Goal: Find specific page/section: Find specific page/section

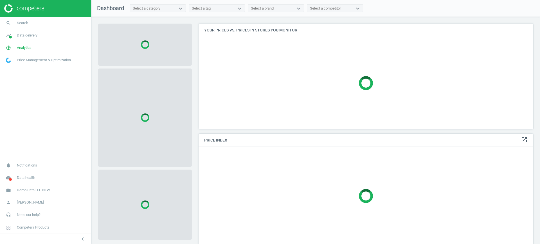
scroll to position [117, 340]
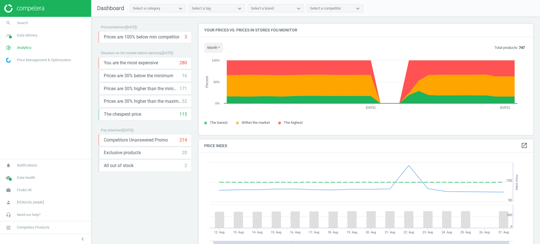
scroll to position [140, 340]
click at [55, 22] on link "search Search" at bounding box center [45, 23] width 91 height 12
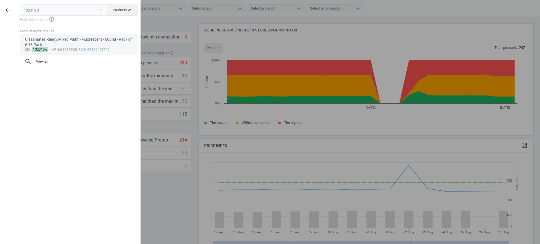
type input "102315-3"
click at [74, 38] on div "Classmates Ready Mixed Paint - Fluorescent - 600ml - Pack of 6 18 Pack" at bounding box center [79, 42] width 108 height 11
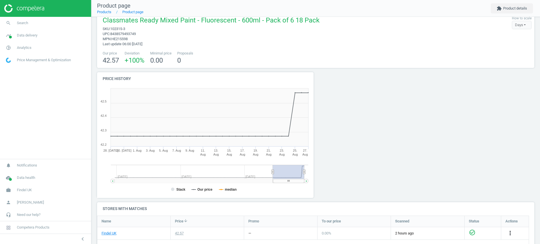
scroll to position [125, 0]
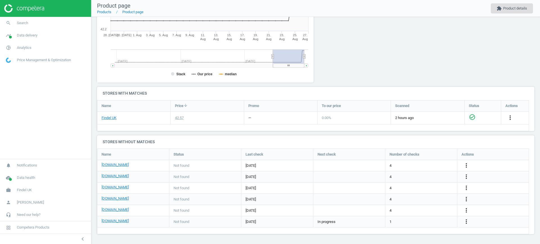
click at [504, 7] on button "extension Product details" at bounding box center [511, 8] width 42 height 10
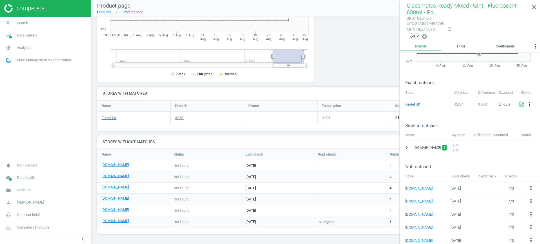
scroll to position [58, 0]
click at [407, 145] on icon "chevron_right" at bounding box center [406, 146] width 7 height 7
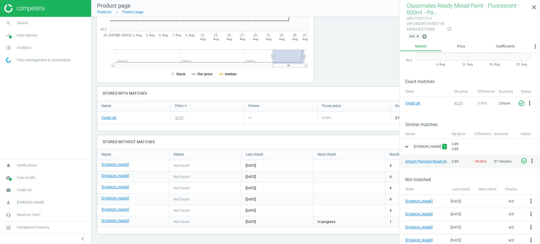
click at [407, 145] on icon "expand_more" at bounding box center [406, 146] width 7 height 7
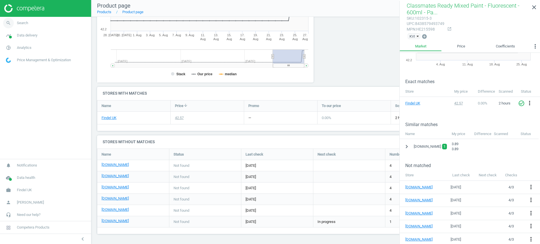
click at [40, 24] on link "search Search" at bounding box center [45, 23] width 91 height 12
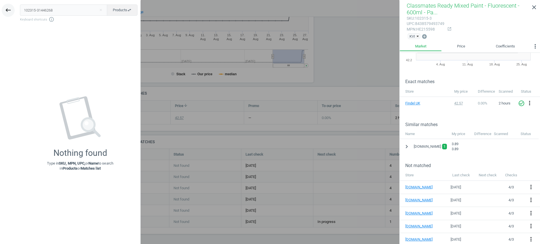
drag, startPoint x: 57, startPoint y: 8, endPoint x: 9, endPoint y: 8, distance: 47.8
click at [9, 8] on div "keyboard_backspace 102315-31446268 close Products swap_horiz Keyboard shortcuts…" at bounding box center [70, 123] width 141 height 244
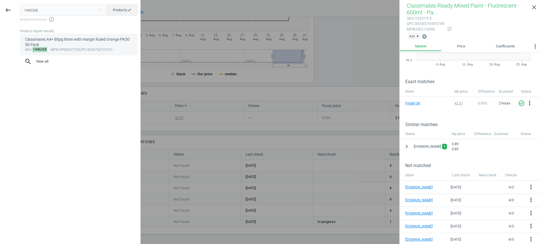
type input "1446268"
click at [48, 39] on div "Classmates A4+ 80pg 8mm with margin Ruled Orange PK50 50 Pack" at bounding box center [79, 42] width 108 height 11
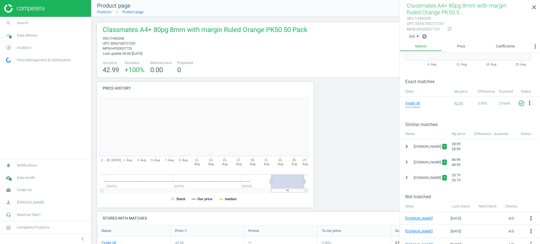
click at [407, 143] on icon "chevron_right" at bounding box center [406, 146] width 7 height 7
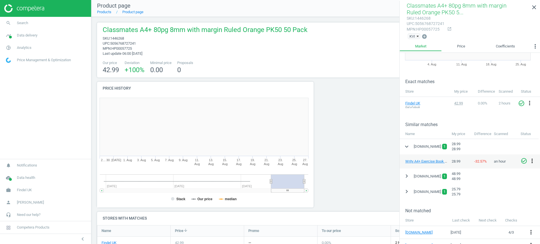
click at [530, 159] on icon "more_vert" at bounding box center [531, 161] width 7 height 7
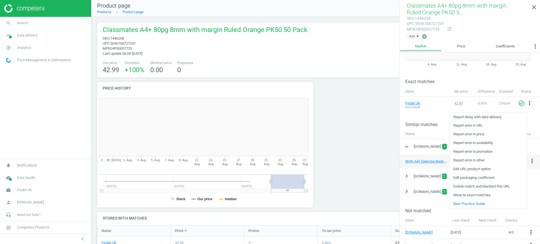
click at [488, 179] on link "Edit packaging coefficient" at bounding box center [487, 178] width 77 height 9
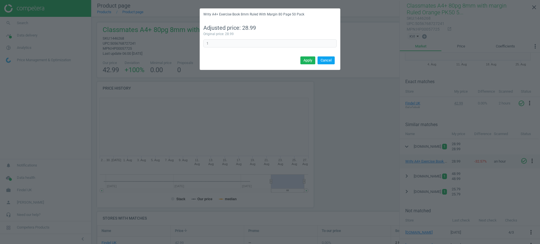
click at [327, 62] on button "Cancel" at bounding box center [325, 60] width 17 height 8
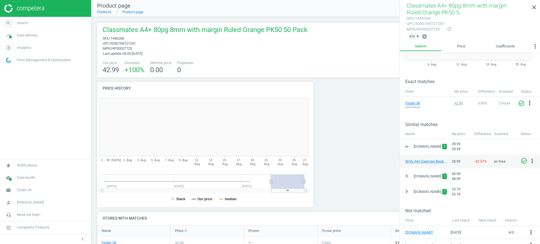
click at [42, 28] on link "search Search" at bounding box center [45, 23] width 91 height 12
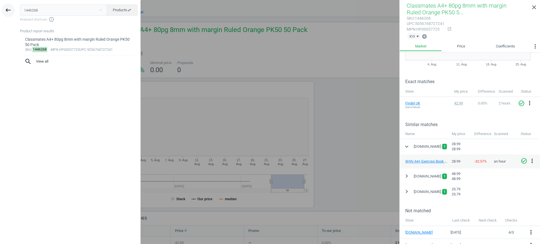
drag, startPoint x: 41, startPoint y: 11, endPoint x: 4, endPoint y: 14, distance: 36.9
click at [4, 14] on div "keyboard_backspace 1446268 close Products swap_horiz Keyboard shortcuts info_ou…" at bounding box center [70, 123] width 141 height 244
type input "140022-3"
click at [55, 40] on div "Play Tray 3 Pack" at bounding box center [79, 39] width 108 height 5
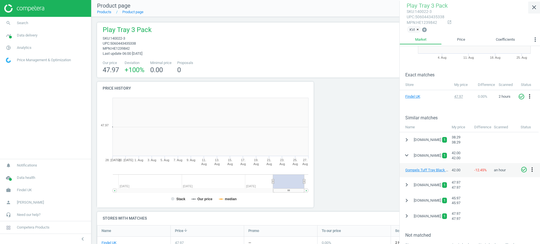
scroll to position [123, 225]
click at [535, 8] on icon "close" at bounding box center [533, 7] width 7 height 7
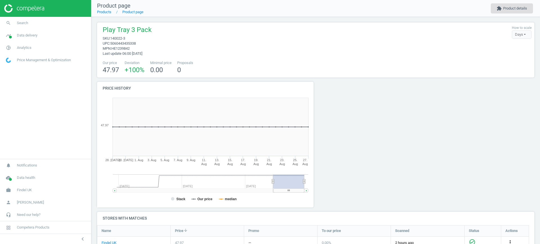
click at [522, 5] on button "extension Product details" at bounding box center [511, 8] width 42 height 10
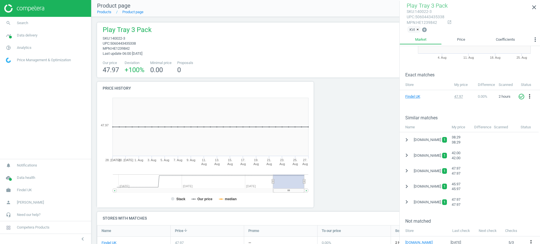
scroll to position [57, 0]
click at [407, 156] on icon "chevron_right" at bounding box center [406, 155] width 7 height 7
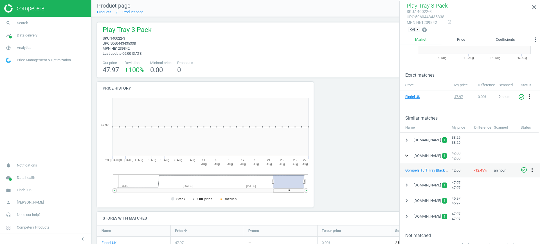
click at [407, 156] on icon "expand_more" at bounding box center [406, 155] width 7 height 7
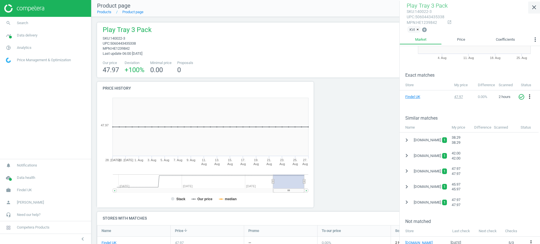
click at [533, 9] on icon "close" at bounding box center [533, 7] width 7 height 7
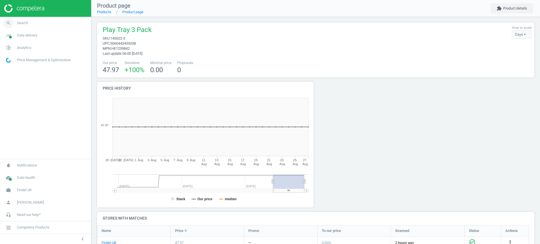
click at [22, 24] on span "Search" at bounding box center [22, 23] width 11 height 5
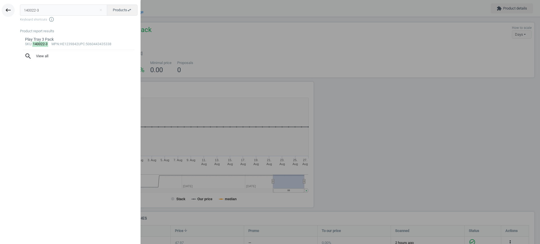
drag, startPoint x: 54, startPoint y: 9, endPoint x: 11, endPoint y: 12, distance: 42.5
click at [11, 12] on div "keyboard_backspace 140022-3 close Products swap_horiz Keyboard shortcuts info_o…" at bounding box center [70, 123] width 141 height 244
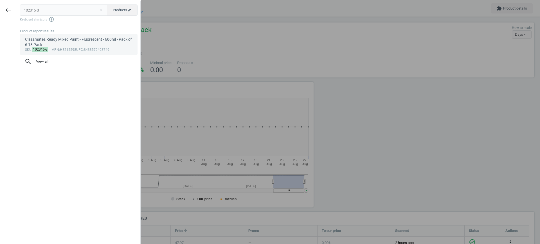
type input "102315-3"
click at [44, 40] on div "Classmates Ready Mixed Paint - Fluorescent - 600ml - Pack of 6 18 Pack" at bounding box center [79, 42] width 108 height 11
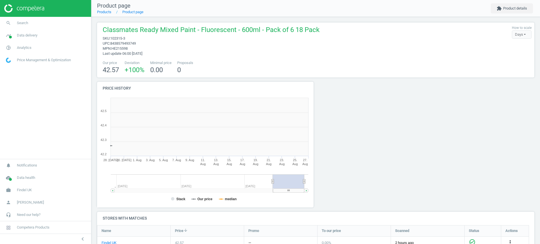
scroll to position [123, 225]
click at [498, 10] on icon "extension" at bounding box center [498, 8] width 5 height 5
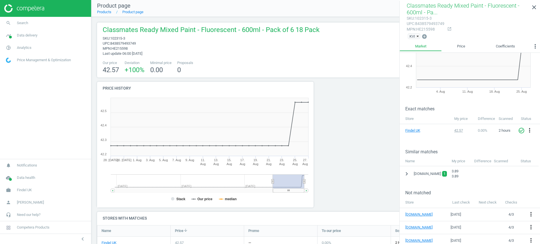
scroll to position [31, 0]
click at [407, 172] on icon "chevron_right" at bounding box center [406, 173] width 7 height 7
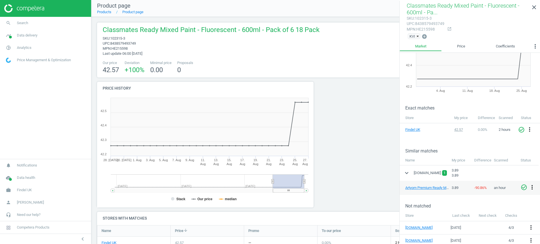
click at [530, 187] on icon "more_vert" at bounding box center [531, 187] width 7 height 7
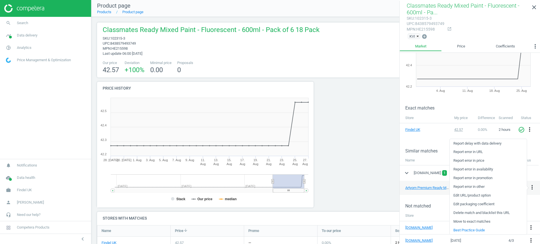
click at [479, 196] on link "Edit URL/product option" at bounding box center [487, 195] width 77 height 9
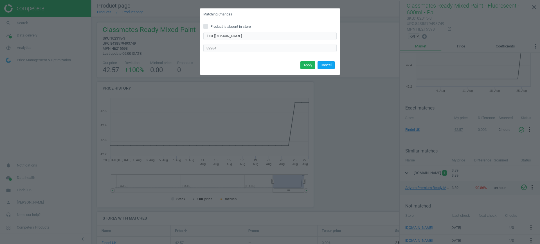
click at [324, 65] on button "Cancel" at bounding box center [325, 65] width 17 height 8
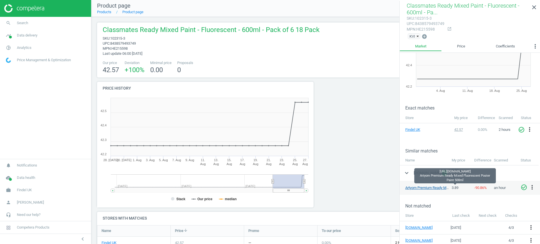
click at [417, 187] on link "Artyom Premium Ready Mixed Fluorescent Poster Paint 500ml" at bounding box center [454, 188] width 98 height 4
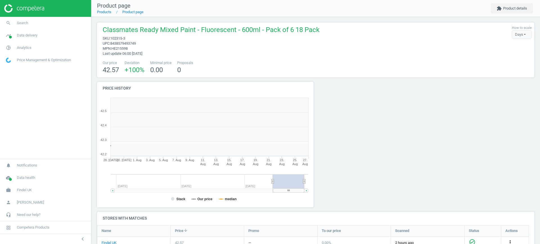
scroll to position [123, 225]
click at [507, 11] on button "extension Product details" at bounding box center [511, 8] width 42 height 10
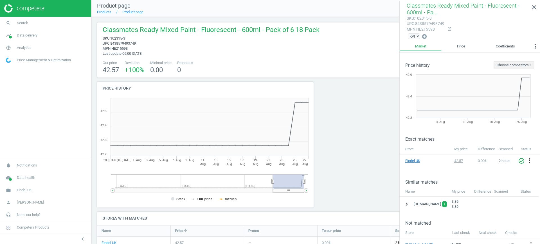
click at [406, 203] on icon "chevron_right" at bounding box center [406, 204] width 7 height 7
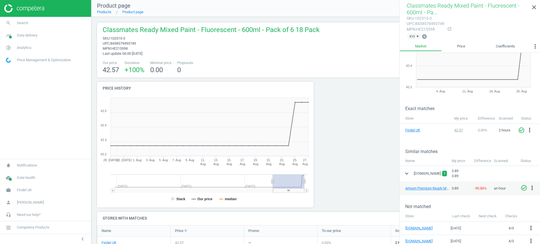
scroll to position [31, 0]
click at [533, 188] on icon "more_vert" at bounding box center [531, 187] width 7 height 7
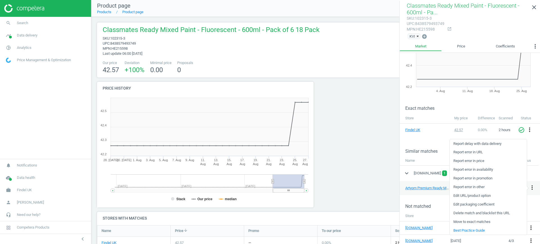
click at [498, 203] on link "Edit packaging coefficient" at bounding box center [487, 204] width 77 height 9
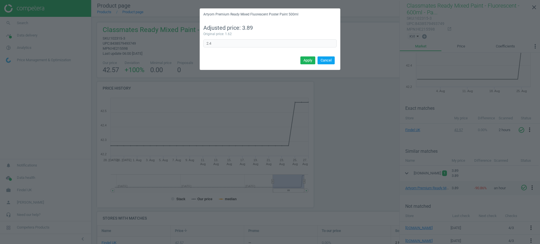
click at [330, 60] on button "Cancel" at bounding box center [325, 60] width 17 height 8
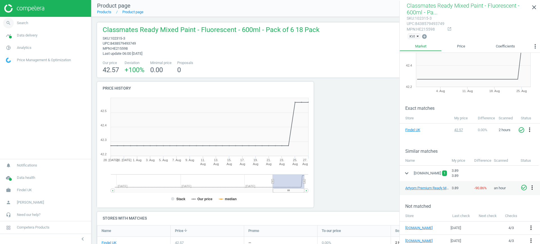
click at [28, 22] on link "search Search" at bounding box center [45, 23] width 91 height 12
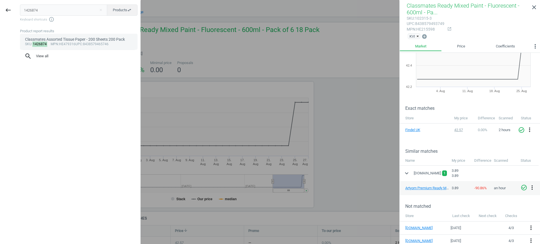
type input "1426874"
click at [49, 37] on div "Classmates Assorted Tissue Paper - 200 Sheets 200 Pack" at bounding box center [79, 39] width 108 height 5
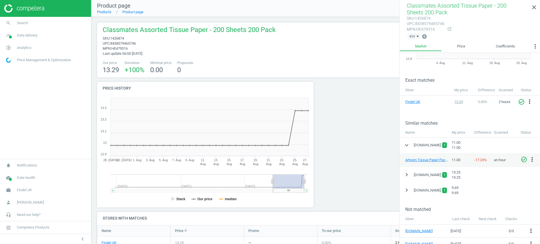
scroll to position [62, 0]
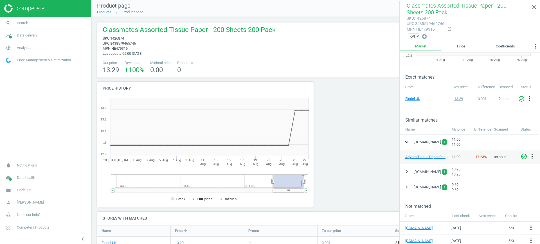
click at [405, 142] on icon "expand_more" at bounding box center [406, 142] width 7 height 7
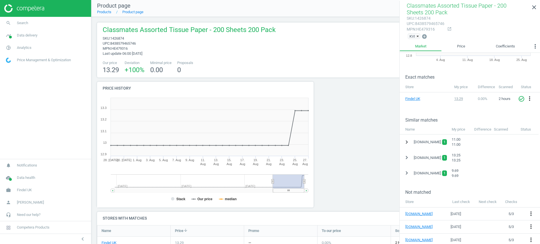
click at [408, 144] on icon "chevron_right" at bounding box center [406, 142] width 7 height 7
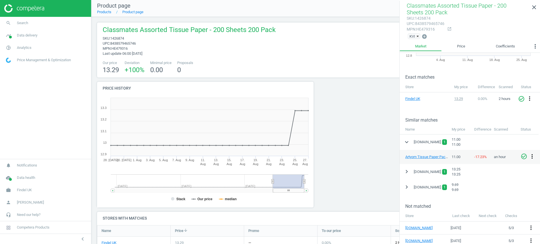
click at [531, 157] on icon "more_vert" at bounding box center [531, 156] width 7 height 7
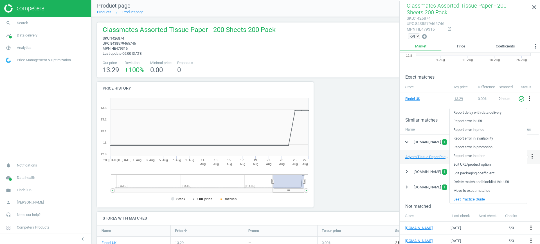
click at [494, 172] on link "Edit packaging coefficient" at bounding box center [487, 173] width 77 height 9
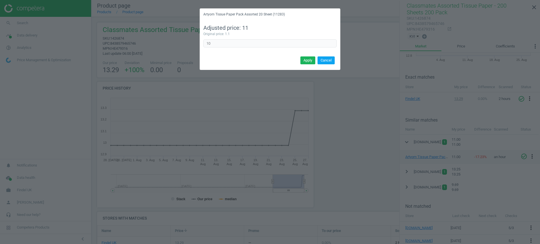
click at [327, 60] on button "Cancel" at bounding box center [325, 60] width 17 height 8
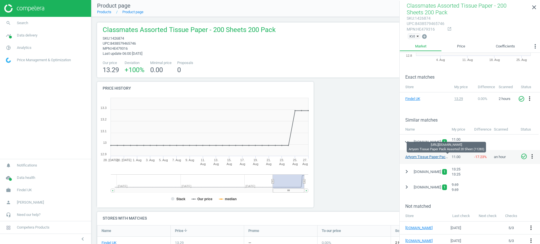
click at [420, 157] on link "Artyom Tissue Paper Pack Assorted 20 Sheet (11283)" at bounding box center [447, 157] width 85 height 4
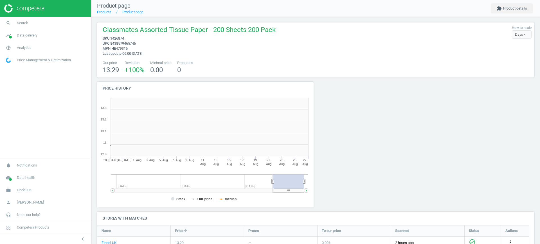
scroll to position [123, 225]
click at [506, 9] on button "extension Product details" at bounding box center [511, 8] width 42 height 10
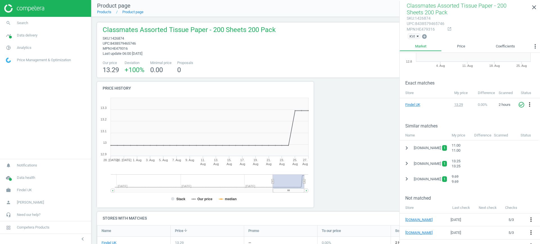
scroll to position [58, 0]
click at [404, 149] on icon "chevron_right" at bounding box center [406, 146] width 7 height 7
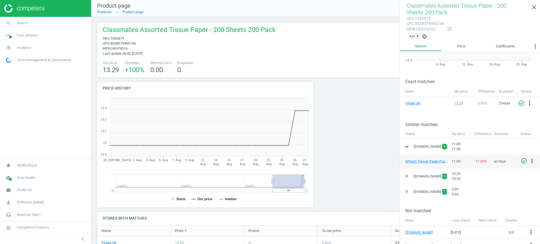
click at [406, 146] on icon "expand_more" at bounding box center [406, 146] width 7 height 7
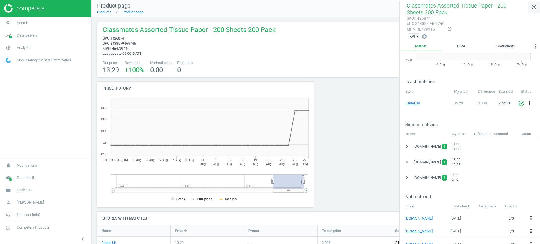
click at [534, 4] on link "close" at bounding box center [534, 7] width 12 height 12
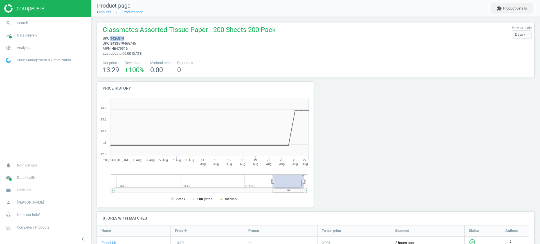
drag, startPoint x: 126, startPoint y: 37, endPoint x: 112, endPoint y: 39, distance: 14.5
click at [112, 39] on span "sku : 1426874" at bounding box center [189, 38] width 173 height 5
copy span "1426874"
click at [24, 26] on link "search Search" at bounding box center [45, 23] width 91 height 12
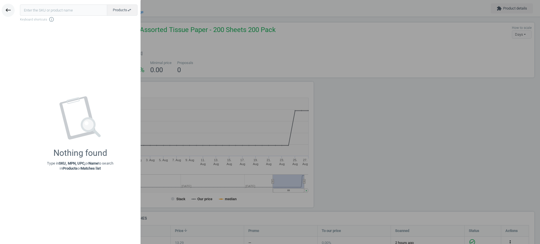
click at [10, 12] on icon "keyboard_backspace" at bounding box center [8, 10] width 7 height 7
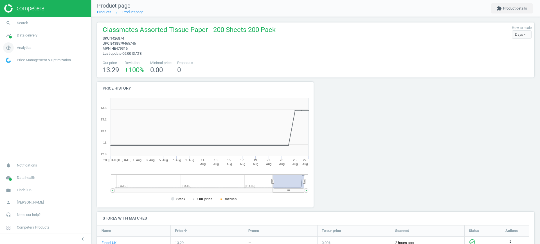
click at [21, 45] on span "Analytics" at bounding box center [24, 47] width 15 height 5
click at [19, 65] on link "Products" at bounding box center [45, 68] width 91 height 8
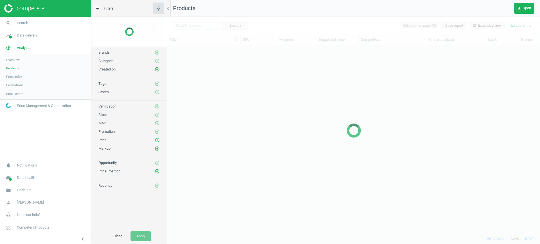
scroll to position [178, 367]
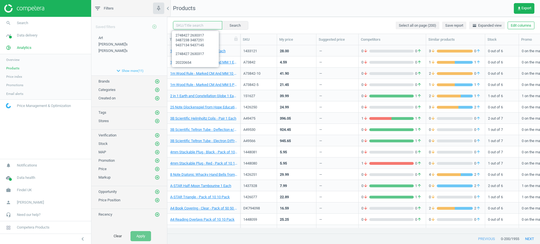
click at [190, 24] on input "text" at bounding box center [197, 25] width 49 height 8
paste input "1426874"
paste input "102315-3"
paste input "1443598"
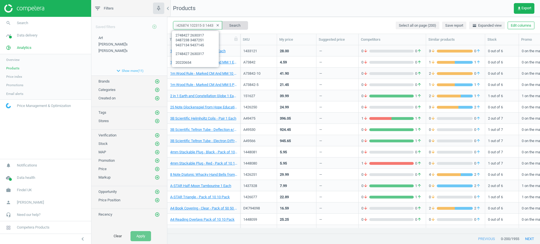
type input "1426874 102315-3 1443598"
click at [236, 25] on button "Search" at bounding box center [234, 25] width 26 height 8
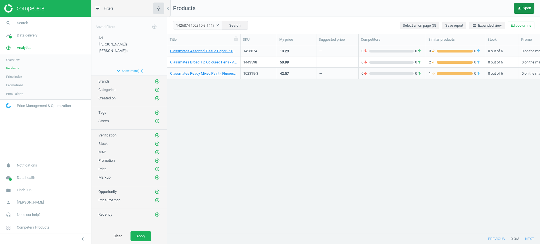
click at [520, 12] on button "get_app Export" at bounding box center [523, 8] width 21 height 11
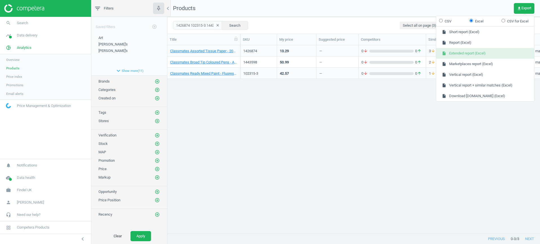
click at [476, 53] on button "insert_drive_file Extended report (Excel)" at bounding box center [485, 53] width 98 height 11
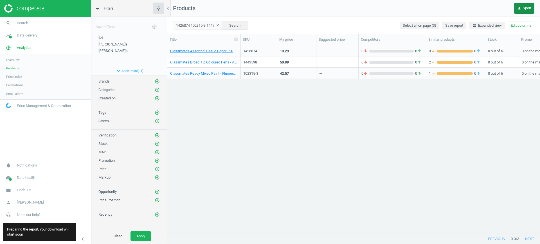
click at [522, 10] on button "get_app Export" at bounding box center [523, 8] width 21 height 11
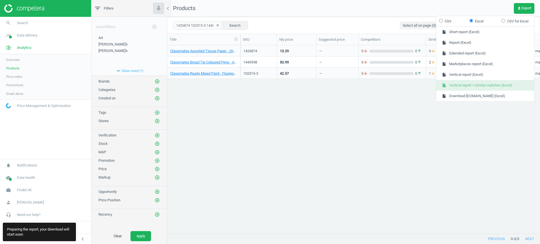
click at [482, 84] on button "insert_drive_file Vertical report + similar matches (Excel)" at bounding box center [485, 85] width 98 height 11
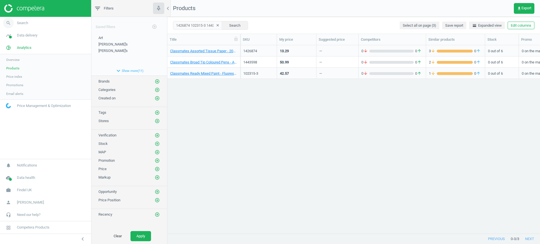
click at [22, 21] on span "Search" at bounding box center [22, 23] width 11 height 5
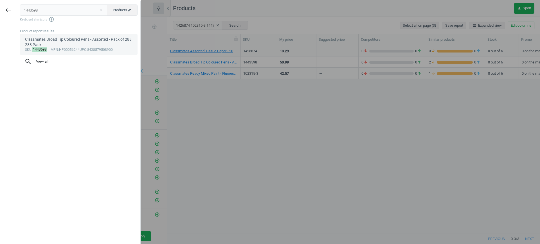
type input "1443598"
click at [59, 41] on div "Classmates Broad Tip Coloured Pens - Assorted - Pack of 288 288 Pack" at bounding box center [79, 42] width 108 height 11
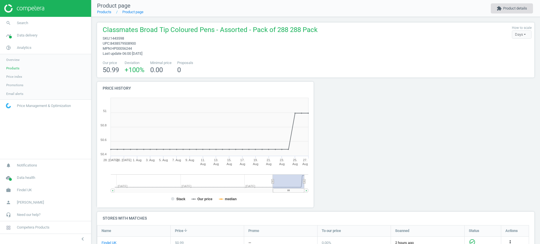
click at [500, 9] on icon "extension" at bounding box center [498, 8] width 5 height 5
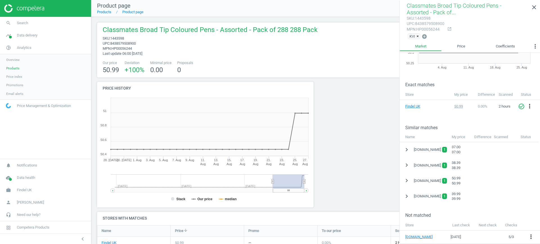
scroll to position [55, 0]
click at [406, 148] on icon "chevron_right" at bounding box center [406, 149] width 7 height 7
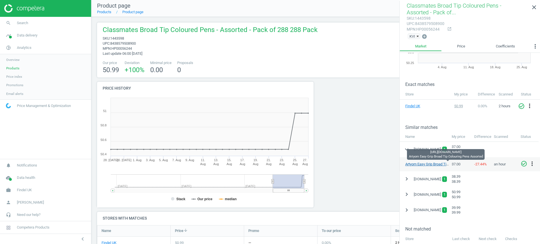
click at [420, 165] on link "Artyom Easy Grip Broad Tip Colouring Pens Assorted" at bounding box center [446, 164] width 83 height 4
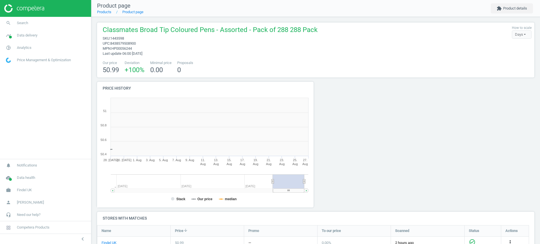
scroll to position [123, 225]
click at [34, 28] on link "search Search" at bounding box center [45, 23] width 91 height 12
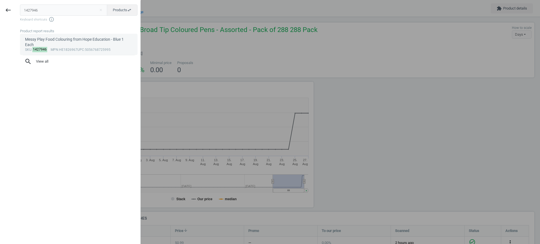
type input "1427946"
click at [56, 36] on link "Messy Play Food Colouring from Hope Education - Blue 1 Each sku : 1427946 mpn :…" at bounding box center [78, 44] width 117 height 21
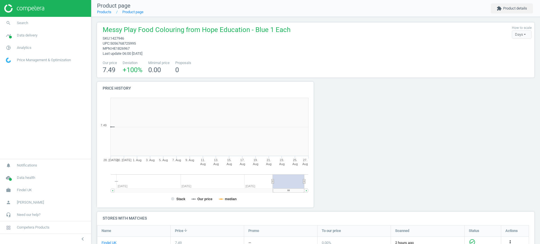
scroll to position [123, 225]
click at [520, 7] on button "extension Product details" at bounding box center [511, 8] width 42 height 10
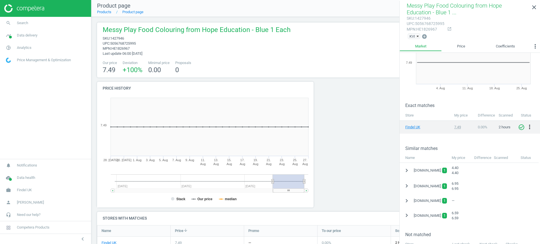
scroll to position [34, 0]
click at [407, 171] on icon "chevron_right" at bounding box center [406, 170] width 7 height 7
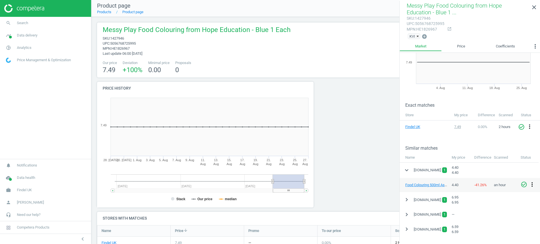
click at [531, 184] on icon "more_vert" at bounding box center [531, 184] width 7 height 7
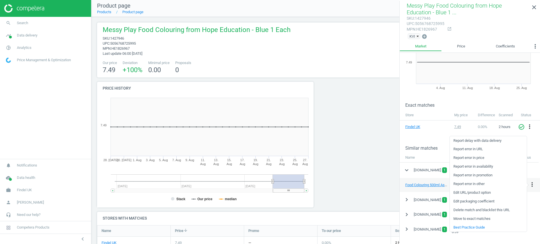
click at [495, 199] on link "Edit packaging coefficient" at bounding box center [487, 201] width 77 height 9
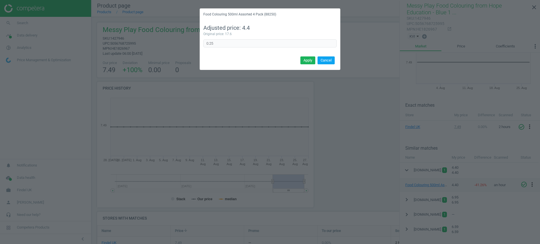
click at [329, 60] on button "Cancel" at bounding box center [325, 60] width 17 height 8
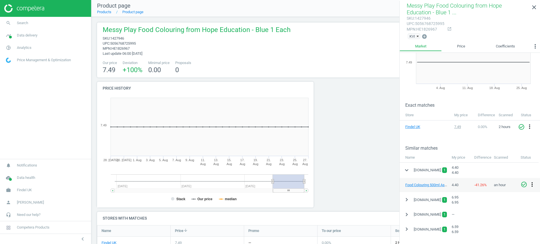
click at [533, 185] on icon "more_vert" at bounding box center [531, 184] width 7 height 7
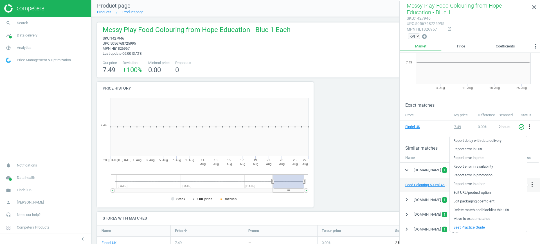
click at [488, 193] on link "Edit URL/product option" at bounding box center [487, 193] width 77 height 9
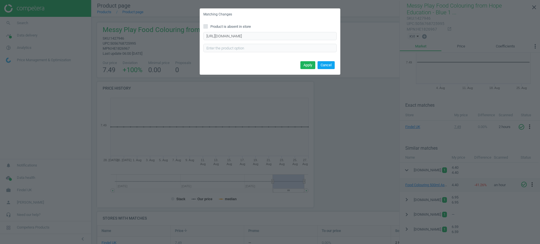
click at [329, 65] on button "Cancel" at bounding box center [325, 65] width 17 height 8
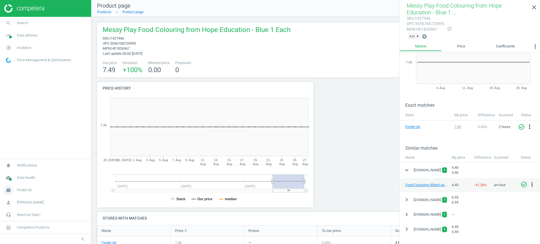
click at [23, 192] on span "Findel UK" at bounding box center [24, 190] width 15 height 5
click at [15, 183] on span "Campaign settings" at bounding box center [20, 182] width 28 height 4
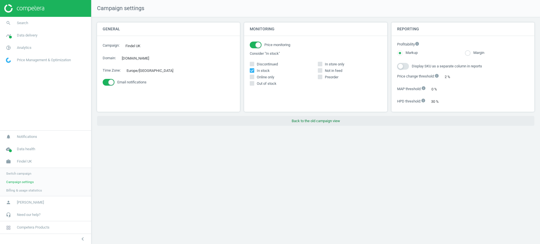
click at [307, 121] on button "Back to the old campaign view" at bounding box center [315, 121] width 437 height 10
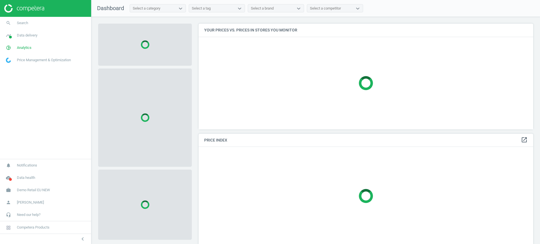
scroll to position [117, 340]
click at [37, 190] on span "Demo Retail EU NEW" at bounding box center [33, 190] width 33 height 5
click at [21, 171] on span "Switch campaign" at bounding box center [18, 173] width 25 height 4
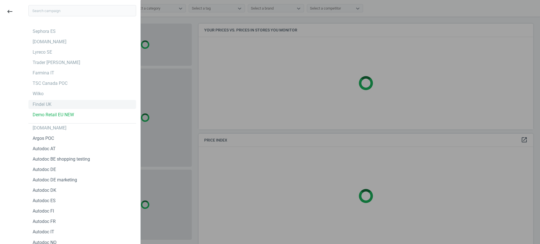
click at [44, 102] on div "Findel UK" at bounding box center [42, 104] width 19 height 6
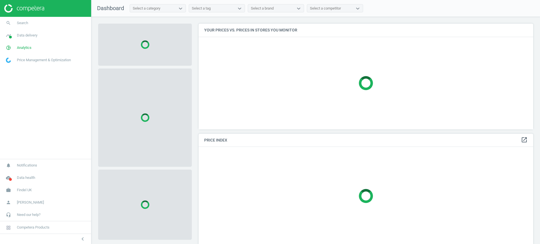
scroll to position [117, 340]
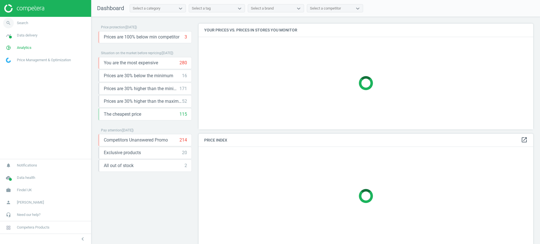
click at [32, 24] on link "search Search" at bounding box center [45, 23] width 91 height 12
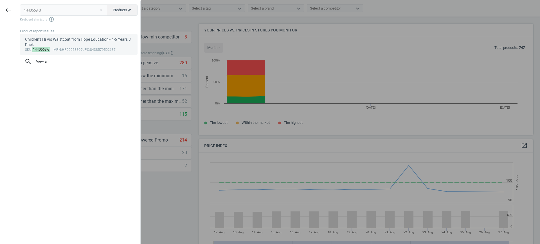
scroll to position [140, 340]
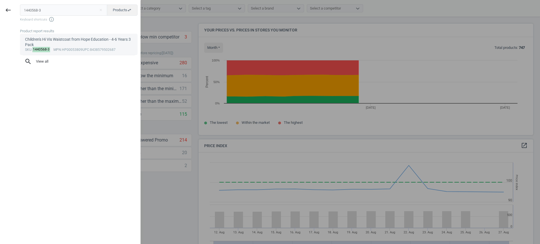
type input "1440568-3"
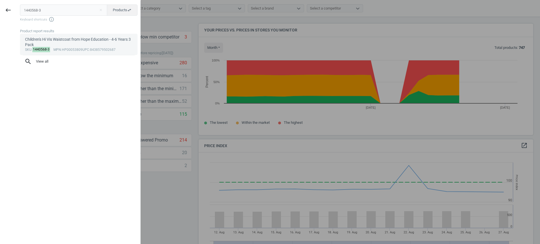
click at [60, 47] on div "Children's Hi Vis Waistcoat from Hope Education - 4-6 Years 3 Pack" at bounding box center [79, 42] width 108 height 11
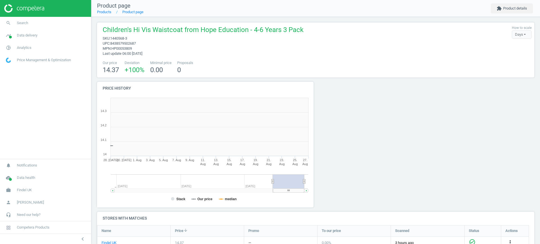
scroll to position [123, 225]
click at [501, 8] on button "extension Product details" at bounding box center [511, 8] width 42 height 10
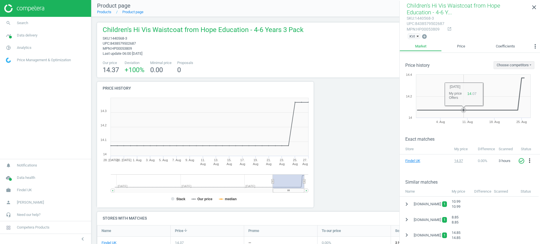
scroll to position [61, 0]
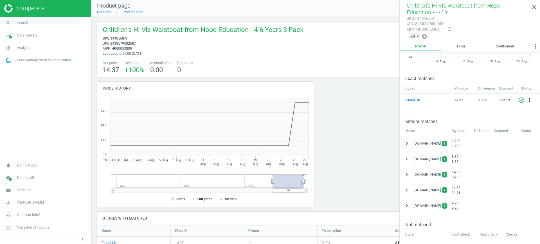
click at [405, 157] on icon "chevron_right" at bounding box center [406, 159] width 7 height 7
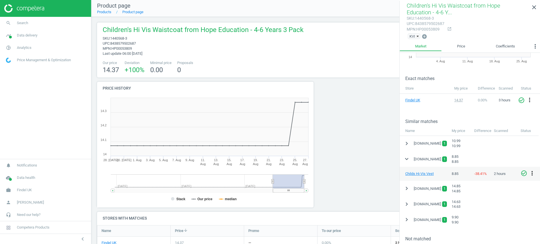
click at [534, 173] on icon "more_vert" at bounding box center [531, 173] width 7 height 7
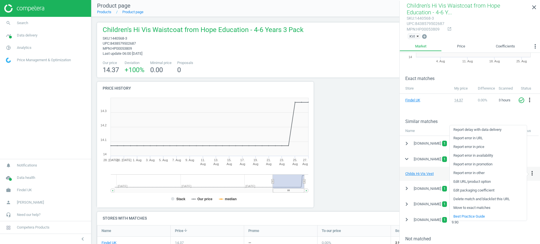
click at [489, 182] on link "Edit URL/product option" at bounding box center [487, 182] width 77 height 9
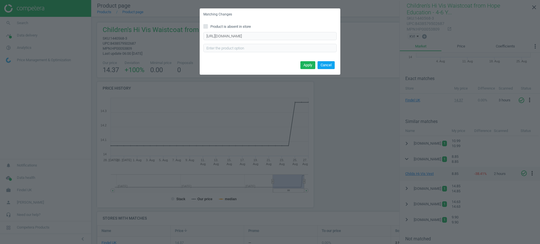
click at [326, 62] on button "Cancel" at bounding box center [325, 65] width 17 height 8
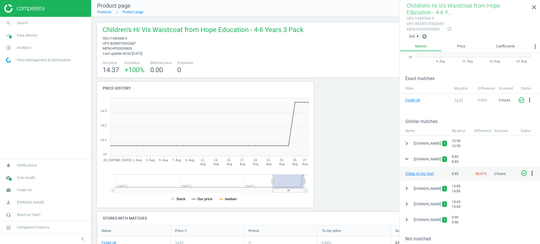
click at [530, 172] on icon "more_vert" at bounding box center [531, 173] width 7 height 7
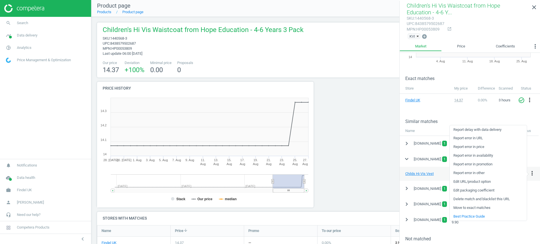
click at [483, 191] on link "Edit packaging coefficient" at bounding box center [487, 190] width 77 height 9
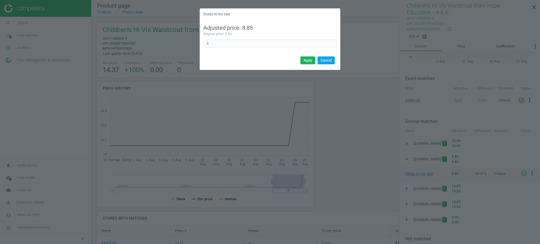
click at [323, 57] on button "Cancel" at bounding box center [325, 60] width 17 height 8
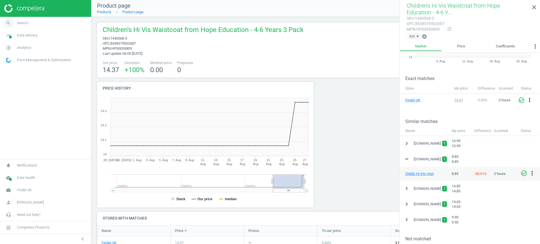
click at [31, 23] on link "search Search" at bounding box center [45, 23] width 91 height 12
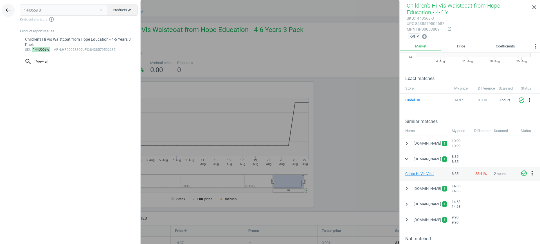
drag, startPoint x: 43, startPoint y: 12, endPoint x: 11, endPoint y: 14, distance: 31.8
click at [11, 14] on div "keyboard_backspace 1440568-3 close Products swap_horiz Keyboard shortcuts info_…" at bounding box center [70, 123] width 141 height 244
type input "1443523"
click at [59, 49] on div "sku : 1443523 mpn :HP00056138 upc :8438579501222" at bounding box center [79, 50] width 108 height 4
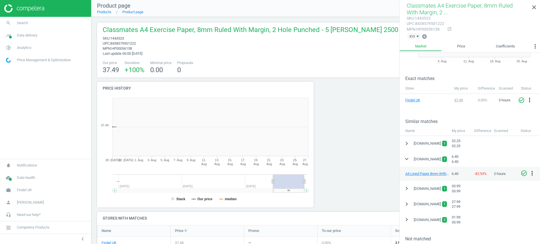
scroll to position [123, 225]
click at [405, 159] on icon "expand_more" at bounding box center [406, 159] width 7 height 7
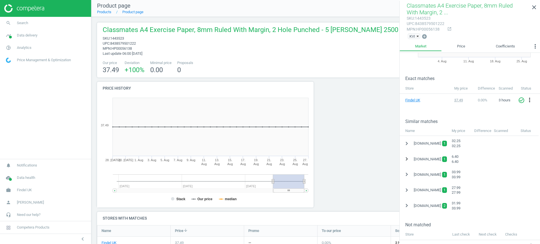
click at [405, 159] on icon "chevron_right" at bounding box center [406, 159] width 7 height 7
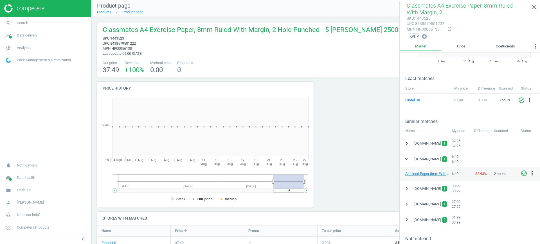
click at [531, 173] on icon "more_vert" at bounding box center [531, 173] width 7 height 7
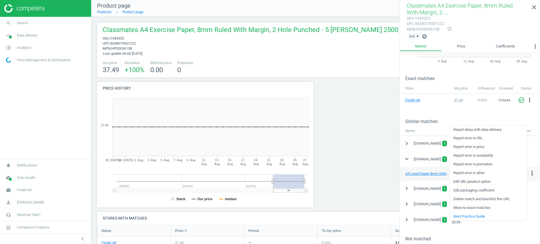
click at [488, 182] on link "Edit URL/product option" at bounding box center [487, 182] width 77 height 9
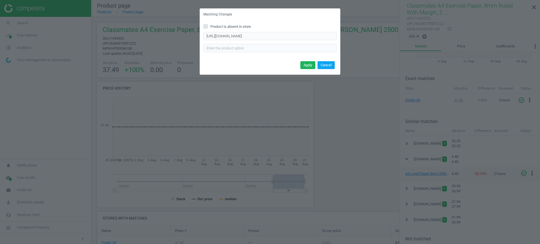
click at [321, 64] on button "Cancel" at bounding box center [325, 65] width 17 height 8
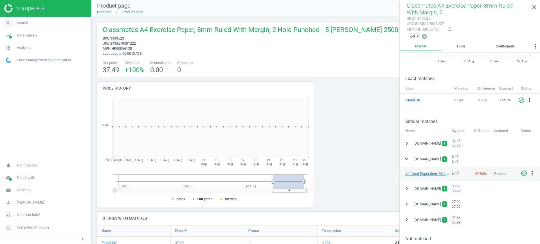
click at [26, 22] on span "Search" at bounding box center [22, 23] width 11 height 5
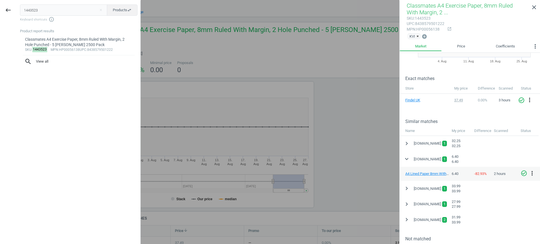
drag, startPoint x: 58, startPoint y: 12, endPoint x: 0, endPoint y: 13, distance: 57.6
click at [0, 13] on div "keyboard_backspace 1443523 close Products swap_horiz Keyboard shortcuts info_ou…" at bounding box center [70, 123] width 141 height 244
type input "J60251"
click at [55, 43] on div "Sellotape Original Golden Sticky Tape - 6 Rolls - 24mm x 66m 6 Pack" at bounding box center [79, 42] width 108 height 11
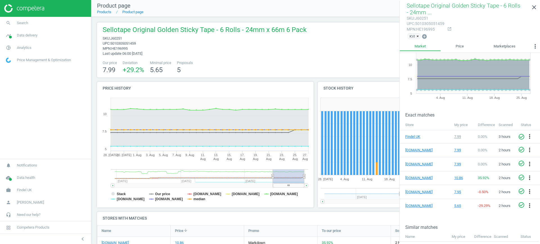
scroll to position [91, 0]
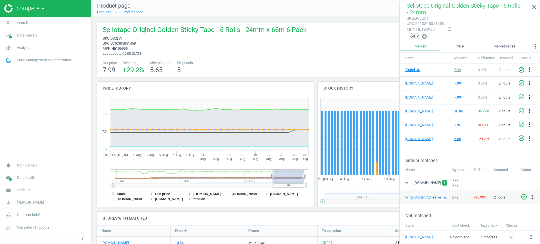
click at [531, 195] on icon "more_vert" at bounding box center [531, 197] width 7 height 7
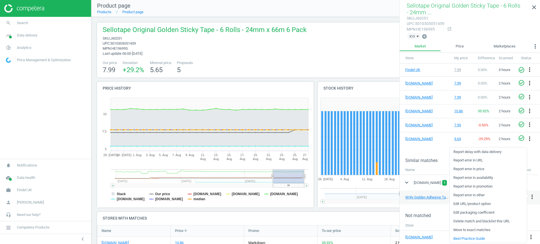
click at [483, 210] on link "Edit packaging coefficient" at bounding box center [487, 213] width 77 height 9
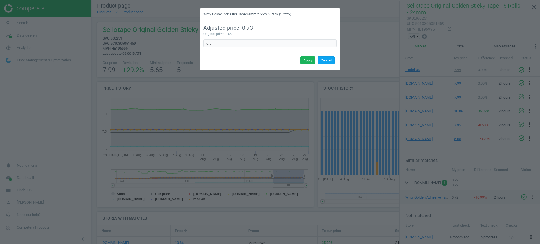
click at [325, 61] on button "Cancel" at bounding box center [325, 60] width 17 height 8
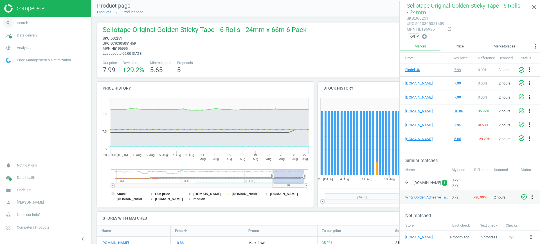
click at [38, 26] on link "search Search" at bounding box center [45, 23] width 91 height 12
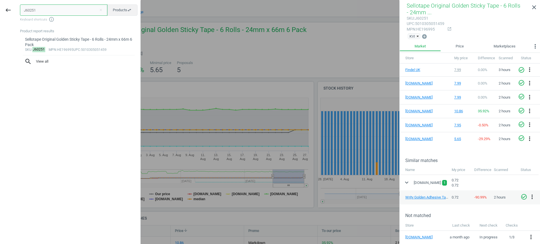
drag, startPoint x: 53, startPoint y: 5, endPoint x: 19, endPoint y: 10, distance: 33.8
click at [19, 10] on div "J60251 close Products swap_horiz Keyboard shortcuts info_outline Product report…" at bounding box center [78, 123] width 124 height 244
paste input "ENF482319"
type input "ENF482319"
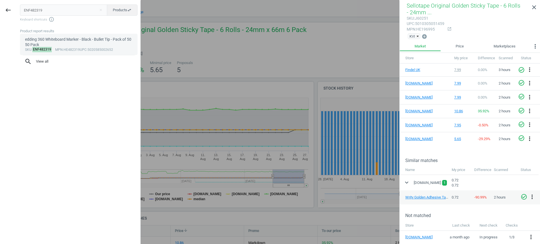
click at [53, 41] on div "edding 360 Whiteboard Marker - Black - Bullet Tip - Pack of 50 50 Pack" at bounding box center [79, 42] width 108 height 11
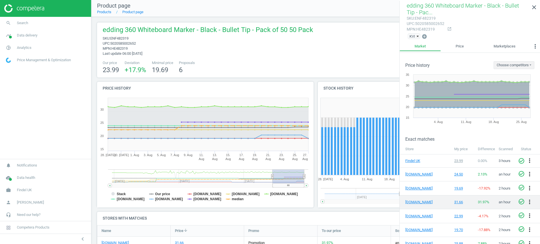
scroll to position [40, 0]
